Goal: Information Seeking & Learning: Learn about a topic

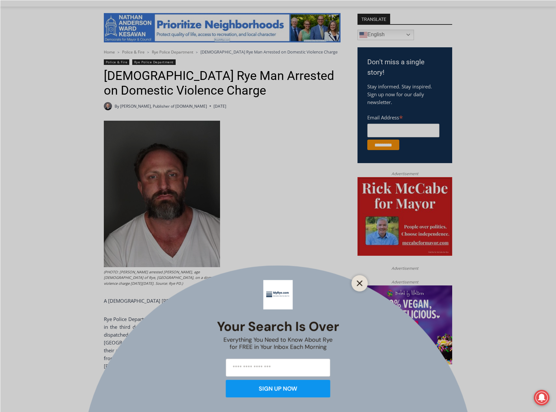
click at [363, 287] on button "Close" at bounding box center [359, 283] width 9 height 9
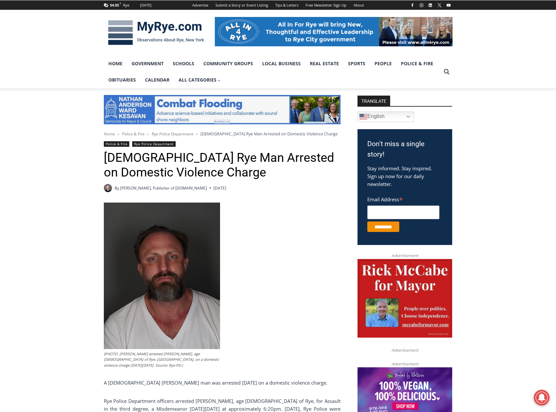
scroll to position [70, 0]
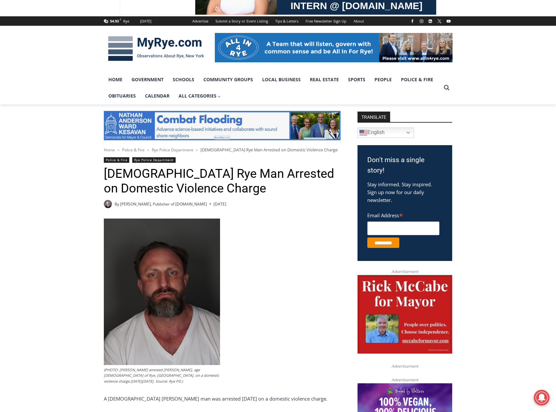
click at [159, 45] on img at bounding box center [156, 49] width 104 height 34
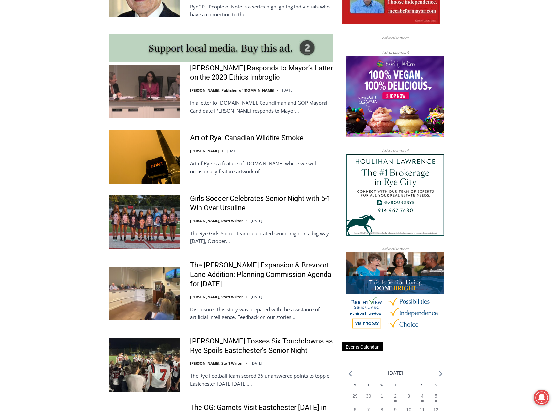
scroll to position [587, 0]
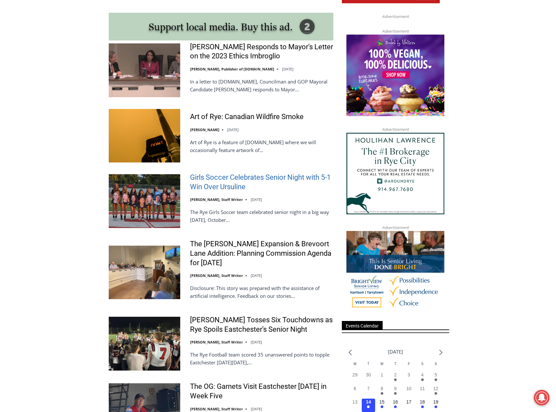
click at [239, 178] on link "Girls Soccer Celebrates Senior Night with 5-1 Win Over Ursuline" at bounding box center [261, 182] width 143 height 19
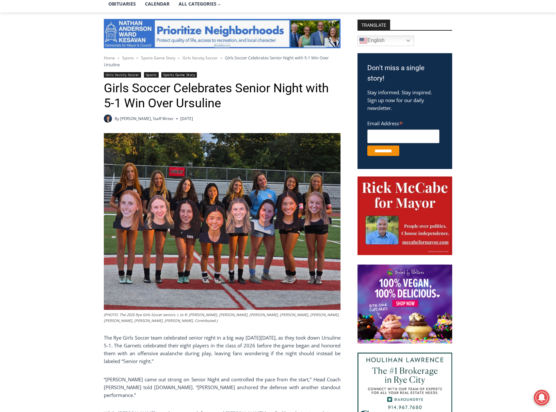
scroll to position [196, 0]
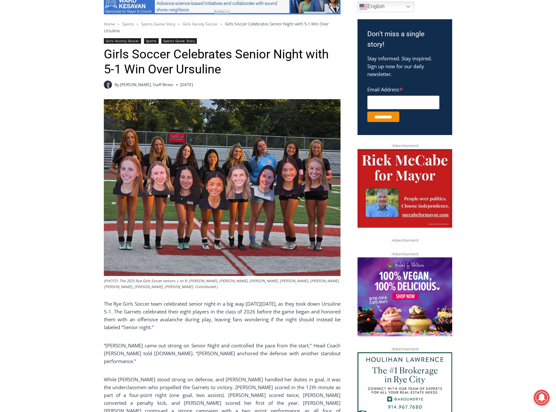
click at [280, 195] on img at bounding box center [222, 187] width 237 height 177
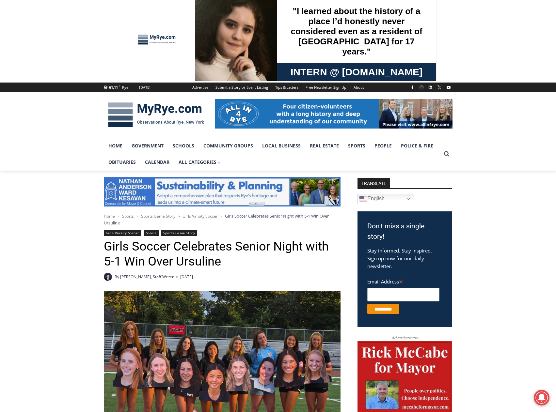
scroll to position [0, 0]
